Goal: Transaction & Acquisition: Purchase product/service

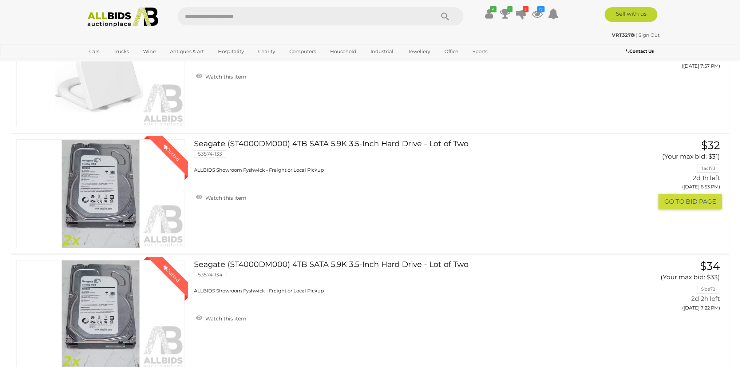
scroll to position [263, 0]
click at [537, 14] on icon at bounding box center [537, 13] width 11 height 13
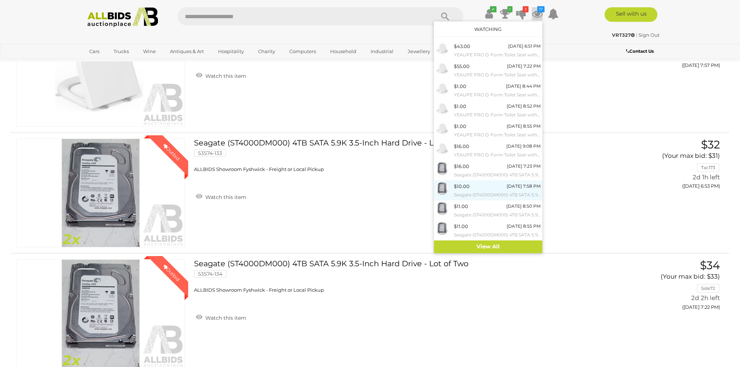
click at [520, 187] on div "[DATE] 7:58 PM" at bounding box center [524, 186] width 34 height 8
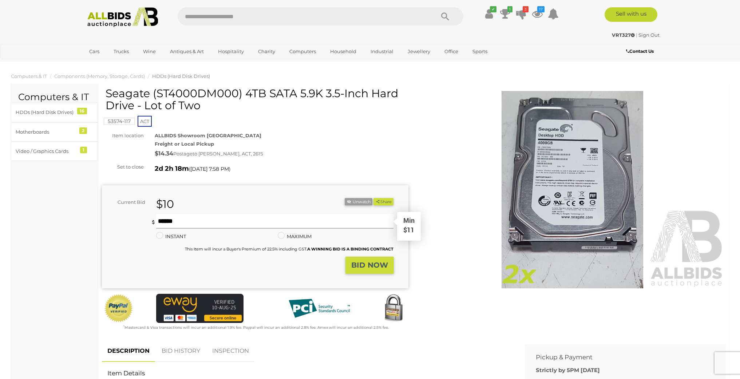
click at [225, 220] on input "text" at bounding box center [275, 221] width 238 height 15
type input "**"
click at [379, 262] on strong "BID NOW" at bounding box center [369, 265] width 37 height 9
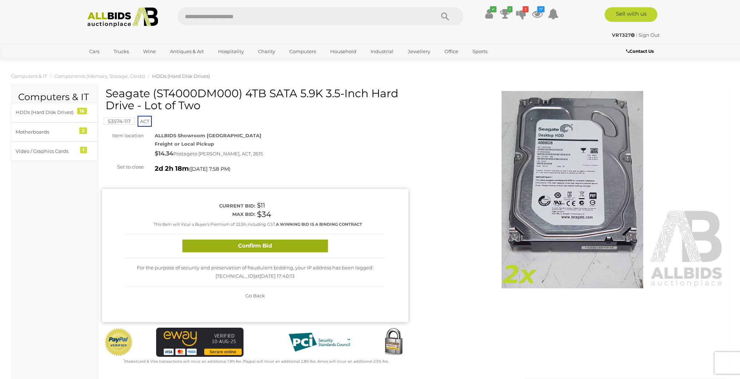
click at [262, 248] on button "Confirm Bid" at bounding box center [255, 246] width 146 height 13
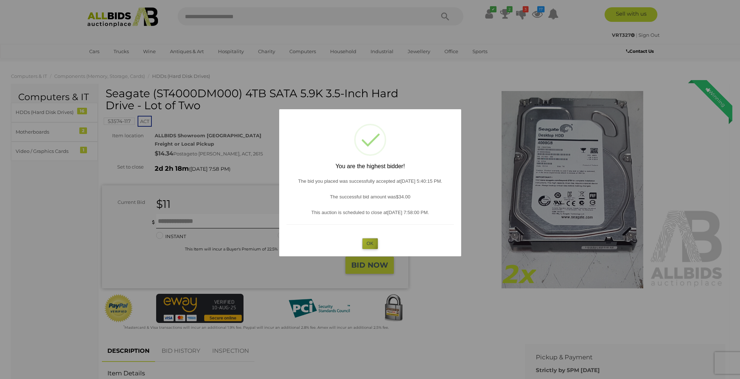
click at [363, 240] on button "OK" at bounding box center [370, 243] width 16 height 11
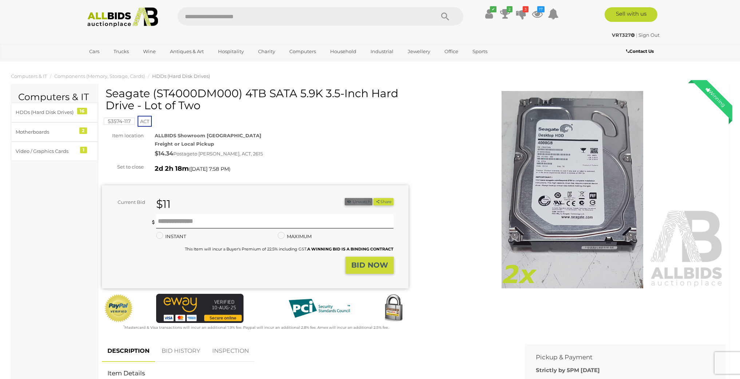
click at [357, 202] on button "Unwatch" at bounding box center [359, 202] width 28 height 8
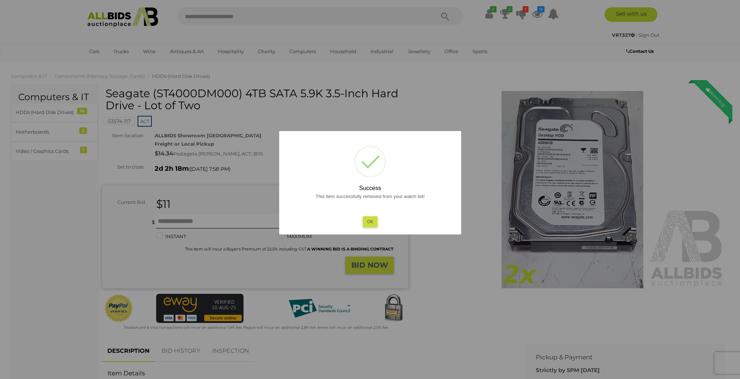
click at [373, 220] on button "Ok" at bounding box center [370, 221] width 15 height 11
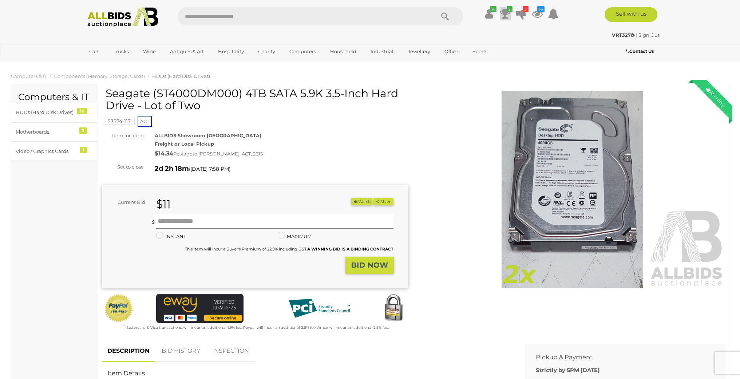
click at [506, 14] on icon at bounding box center [505, 13] width 10 height 13
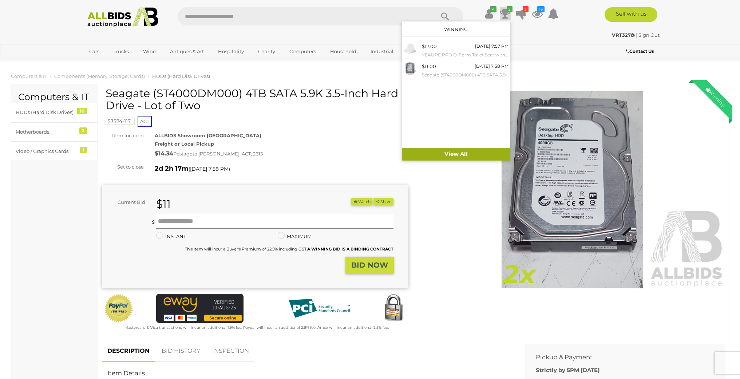
click at [461, 153] on link "View All" at bounding box center [456, 154] width 109 height 13
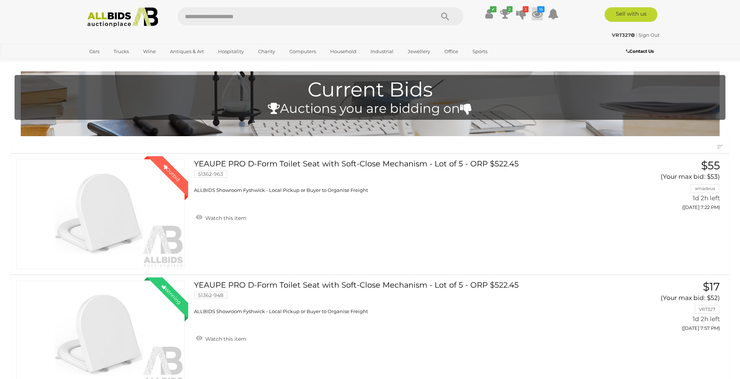
click at [537, 14] on icon at bounding box center [537, 13] width 11 height 13
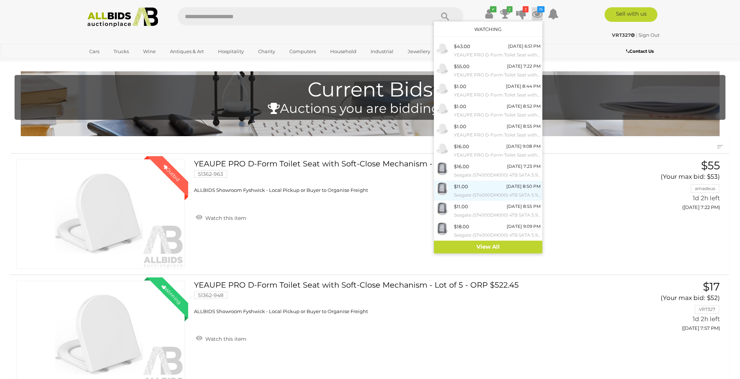
click at [507, 186] on div "[DATE] 8:50 PM" at bounding box center [524, 186] width 34 height 8
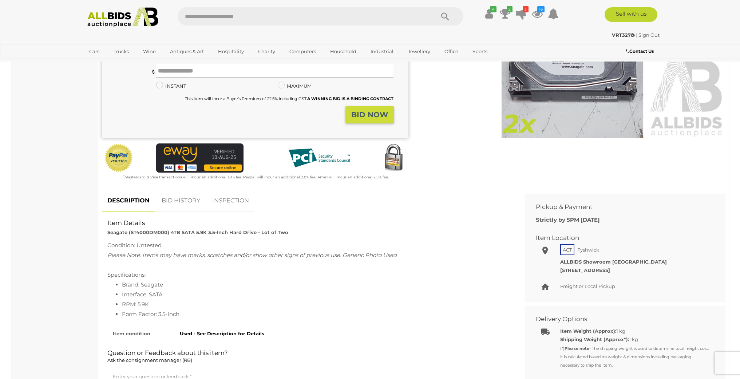
scroll to position [150, 0]
click at [192, 198] on link "BID HISTORY" at bounding box center [181, 201] width 50 height 21
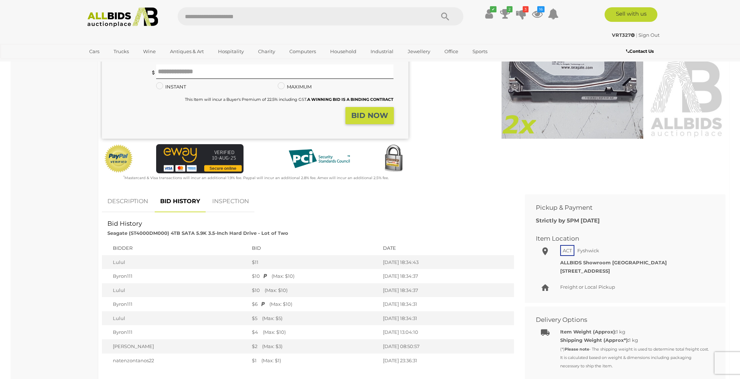
scroll to position [0, 0]
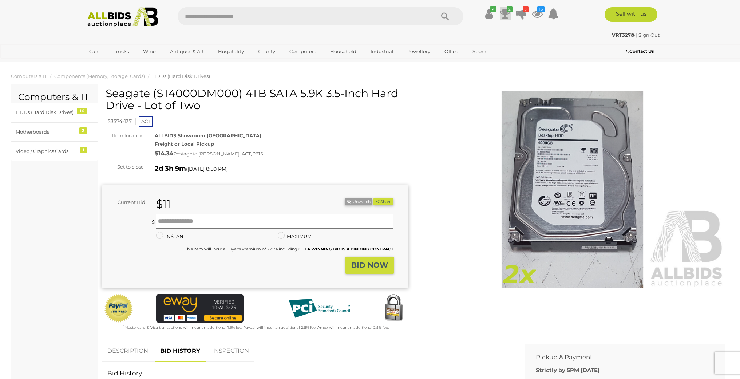
click at [504, 14] on icon at bounding box center [505, 13] width 10 height 13
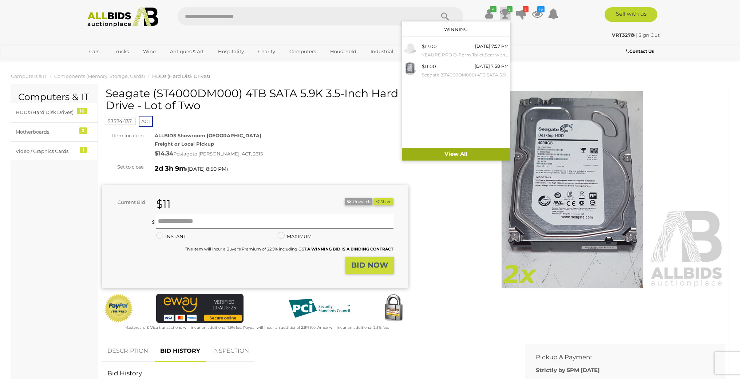
click at [454, 153] on link "View All" at bounding box center [456, 154] width 109 height 13
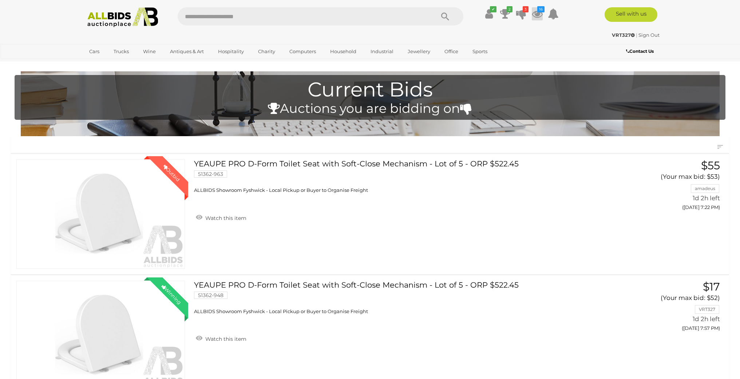
click at [536, 16] on icon at bounding box center [537, 13] width 11 height 13
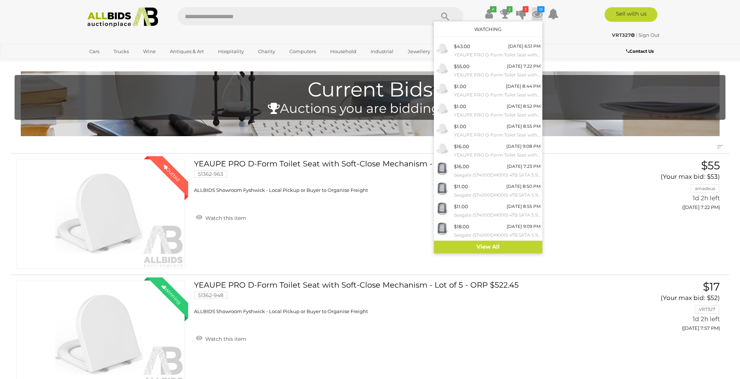
click at [536, 16] on icon at bounding box center [537, 13] width 11 height 13
